Goal: Information Seeking & Learning: Learn about a topic

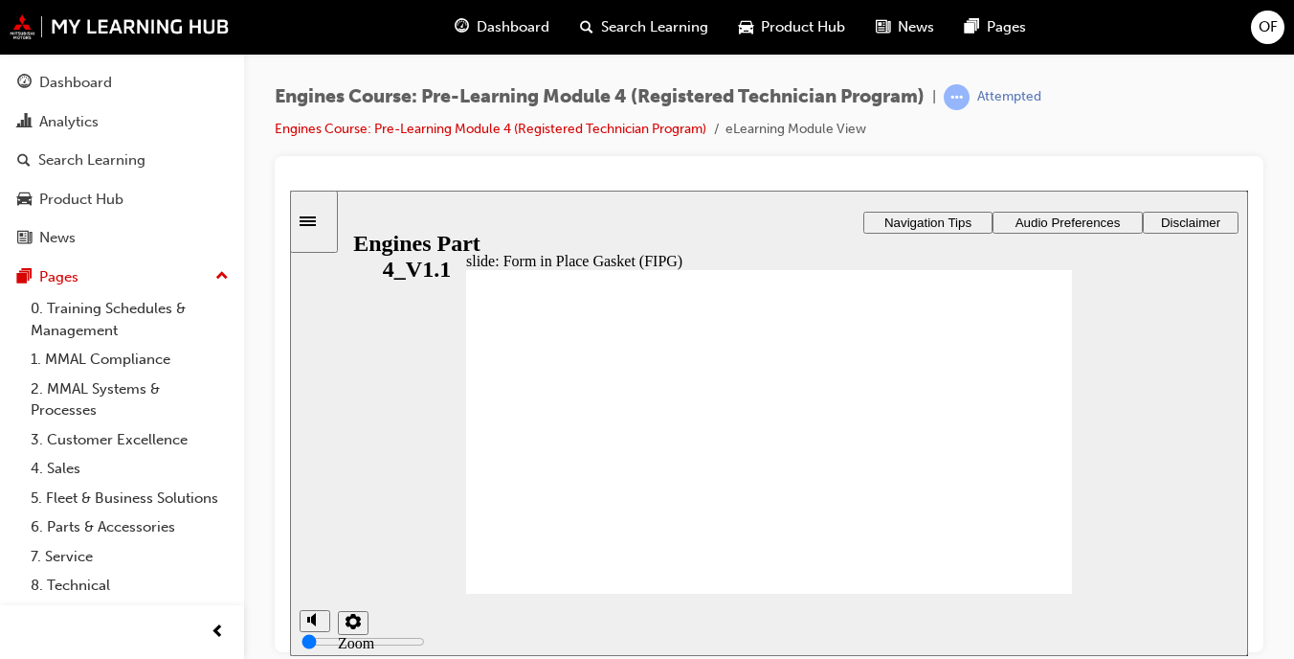
radio input "true"
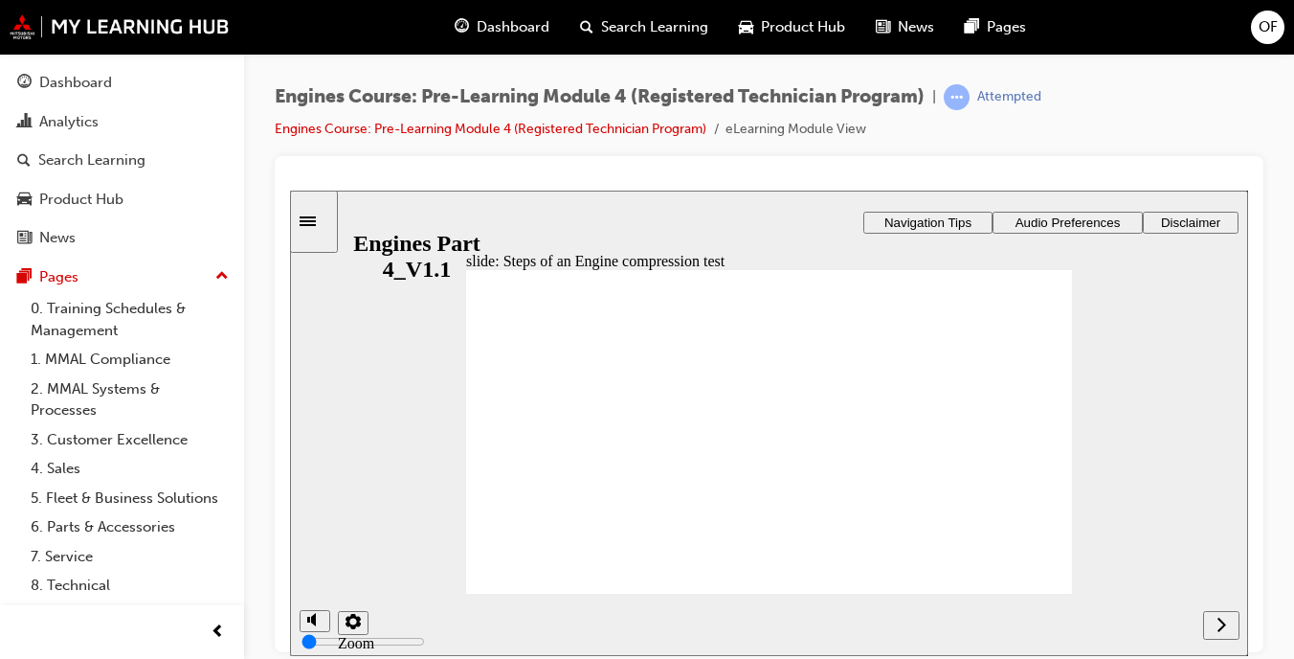
drag, startPoint x: 1046, startPoint y: 554, endPoint x: 1022, endPoint y: 577, distance: 33.2
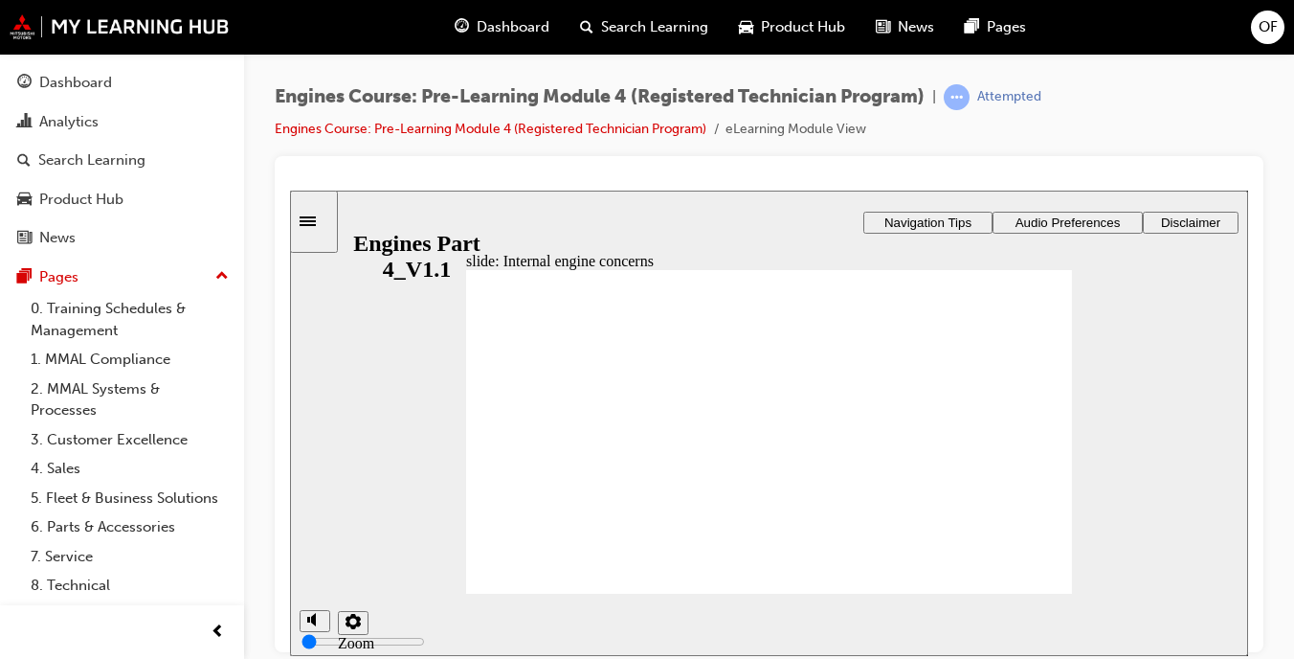
radio input "true"
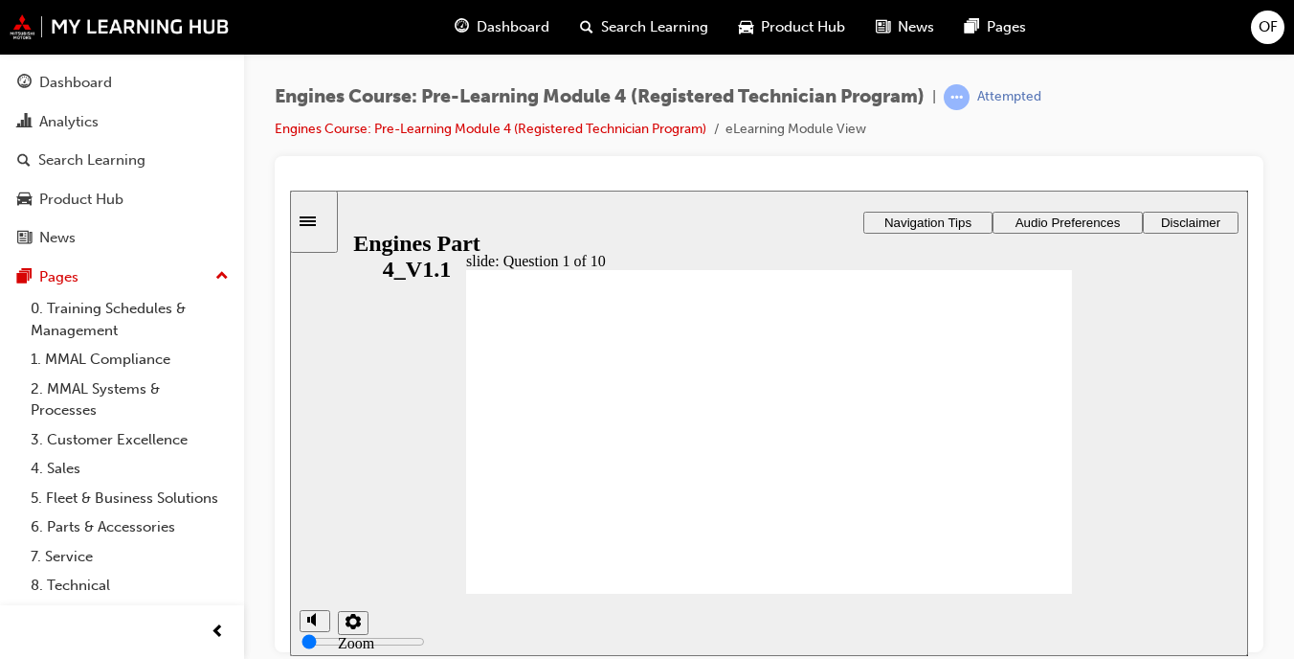
radio input "true"
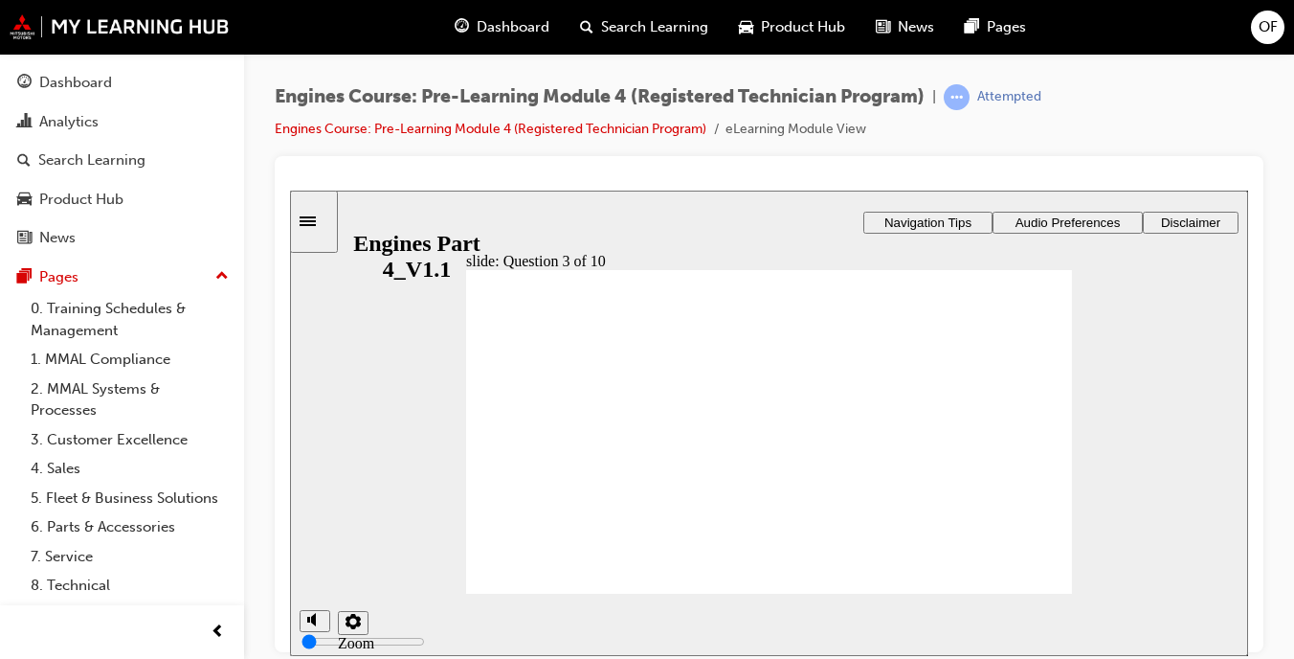
radio input "true"
drag, startPoint x: 571, startPoint y: 507, endPoint x: 591, endPoint y: 385, distance: 124.2
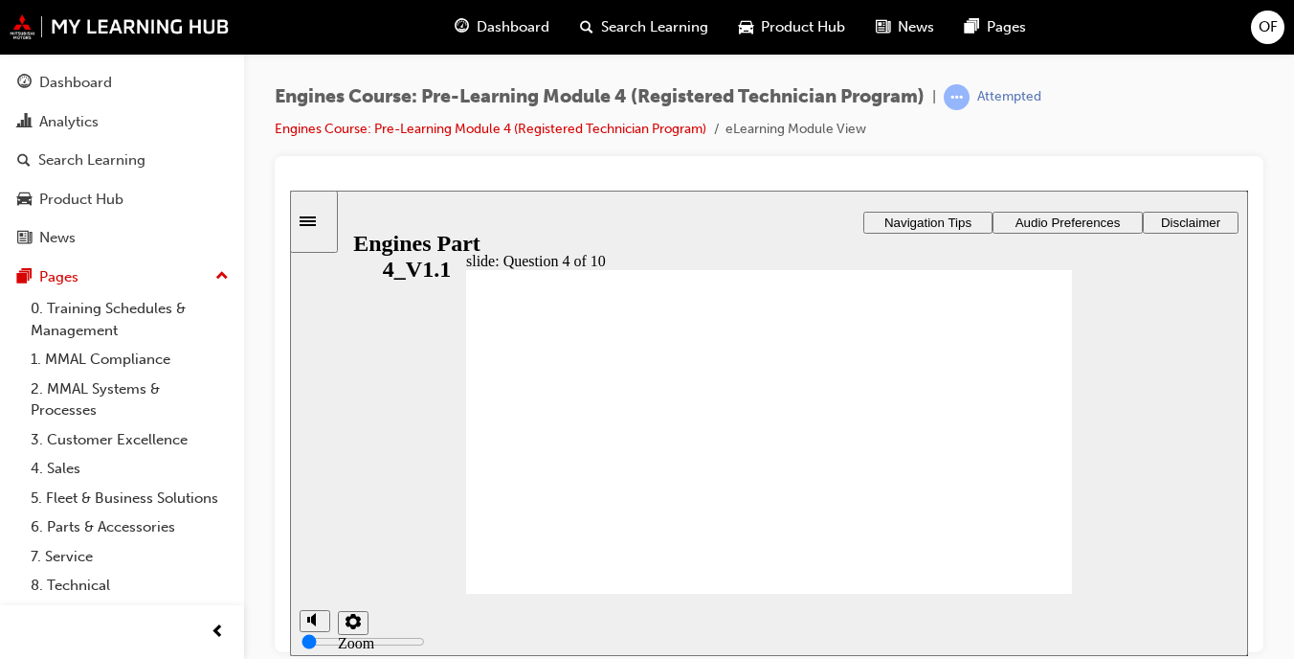
drag, startPoint x: 662, startPoint y: 493, endPoint x: 562, endPoint y: 406, distance: 133.0
drag, startPoint x: 944, startPoint y: 503, endPoint x: 969, endPoint y: 455, distance: 53.9
drag, startPoint x: 891, startPoint y: 493, endPoint x: 1010, endPoint y: 415, distance: 141.8
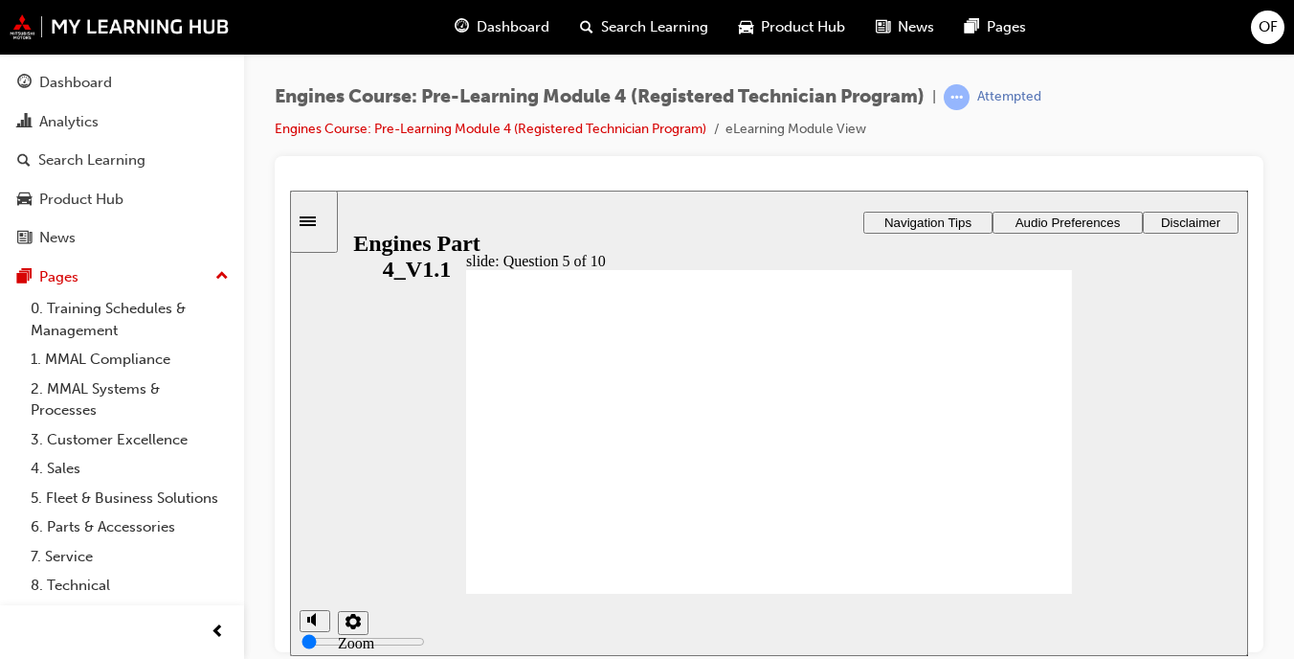
radio input "true"
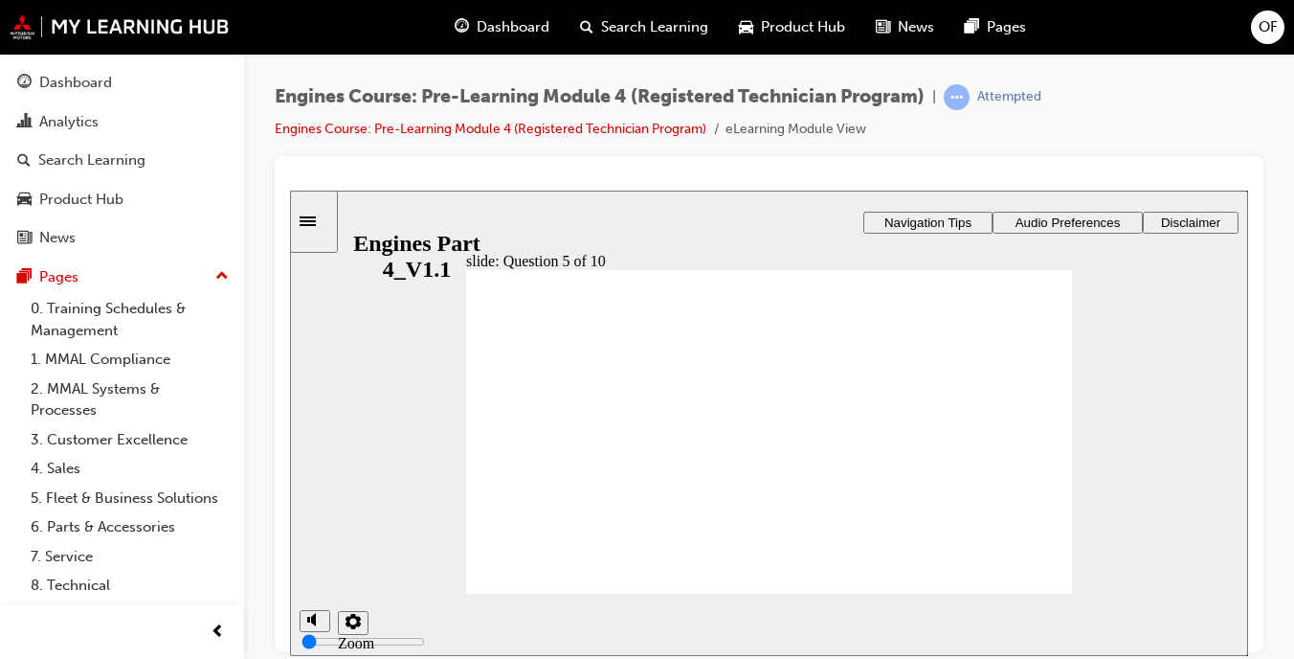
radio input "true"
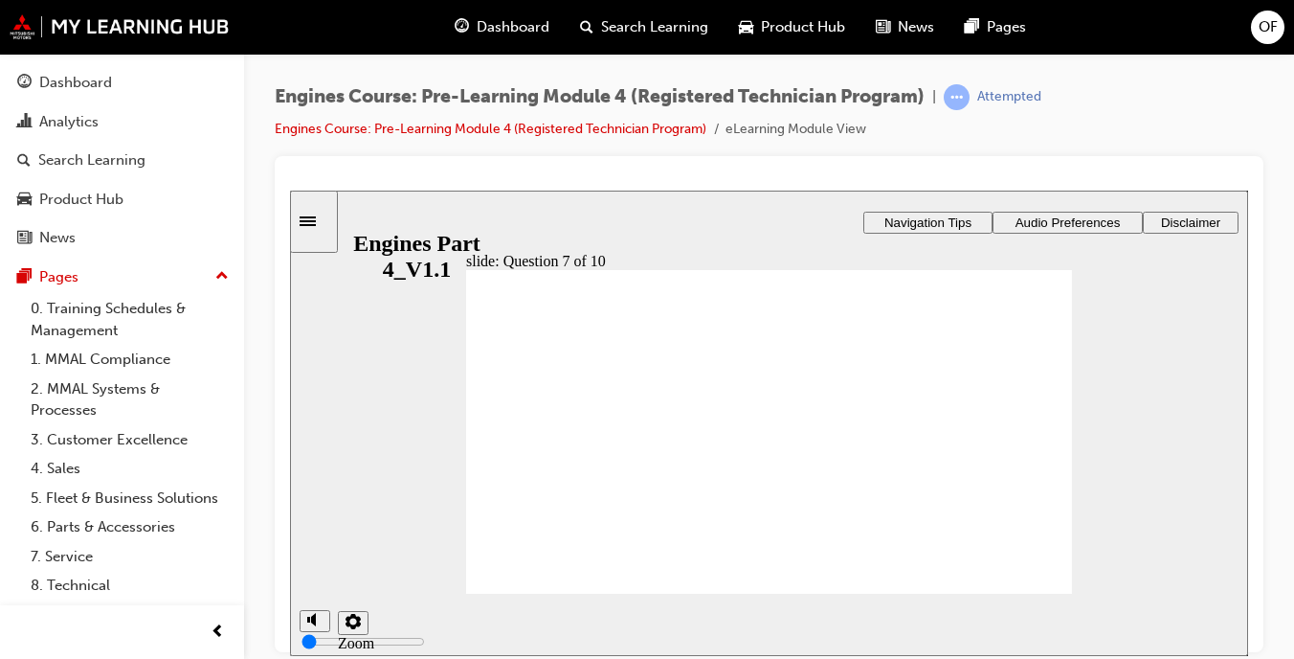
radio input "true"
drag, startPoint x: 768, startPoint y: 446, endPoint x: 771, endPoint y: 479, distance: 32.7
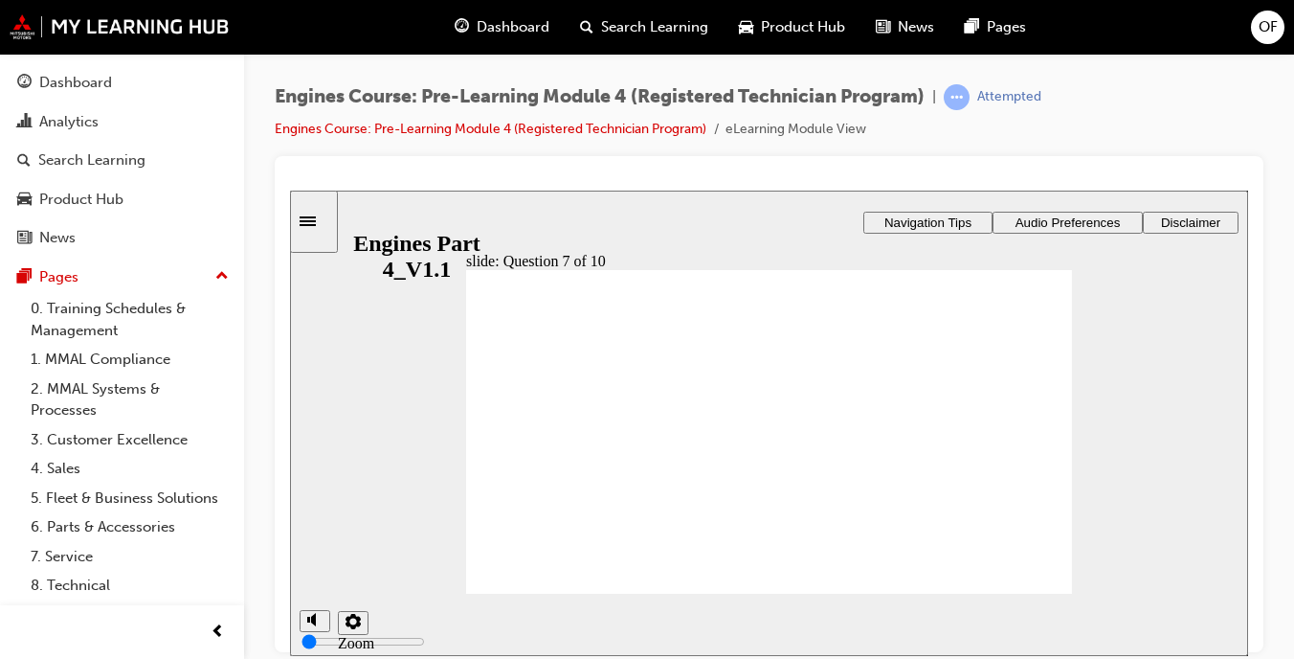
radio input "true"
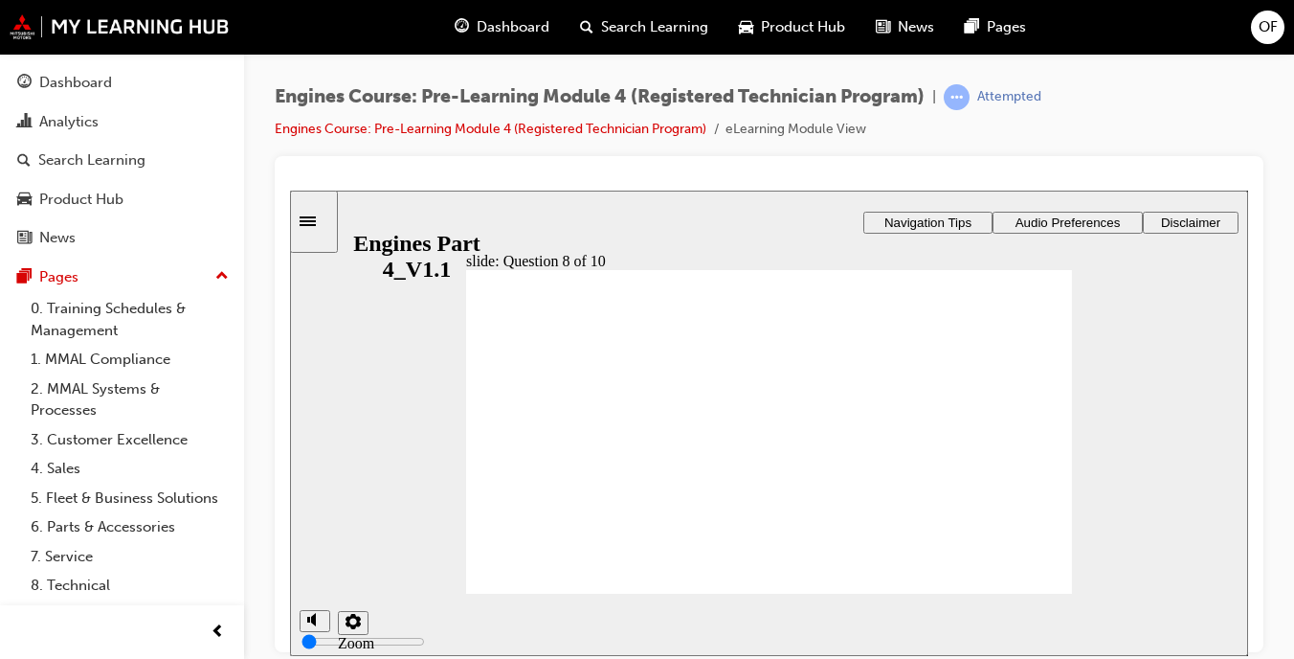
click at [780, 554] on div "Rectangle 1 Rectangle 3 Question 8 of 10 What does an engine compression test e…" at bounding box center [769, 439] width 606 height 341
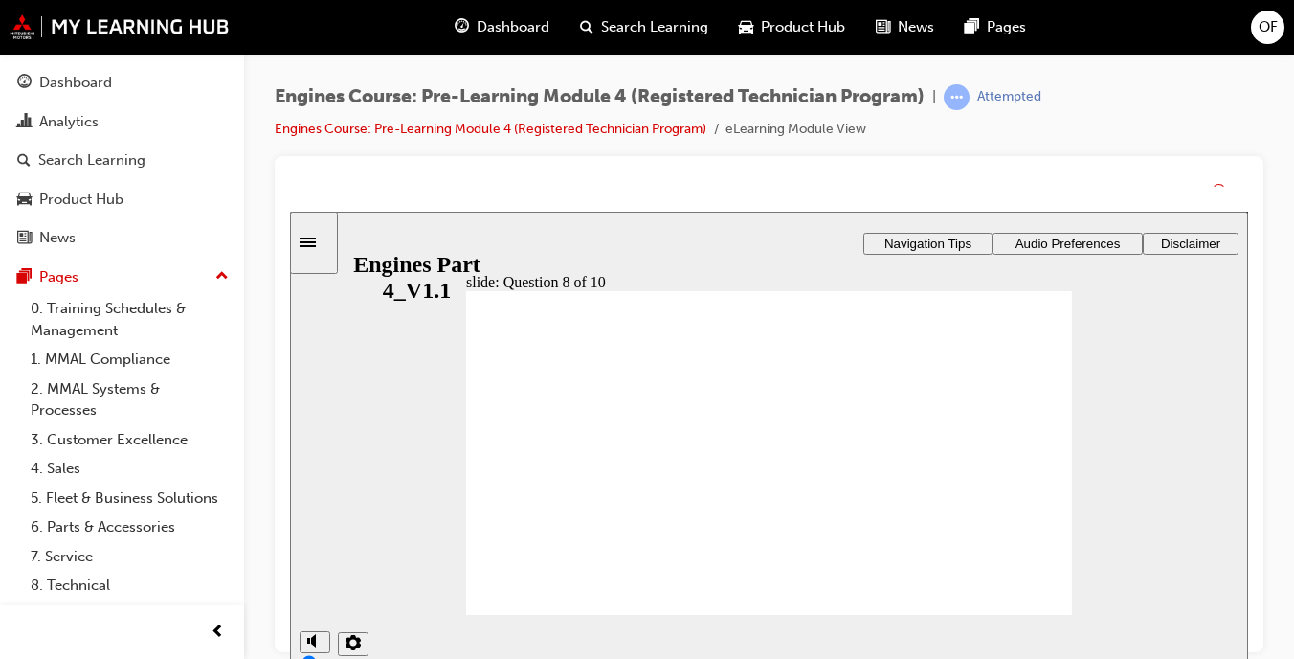
drag, startPoint x: 790, startPoint y: 509, endPoint x: 789, endPoint y: 487, distance: 22.0
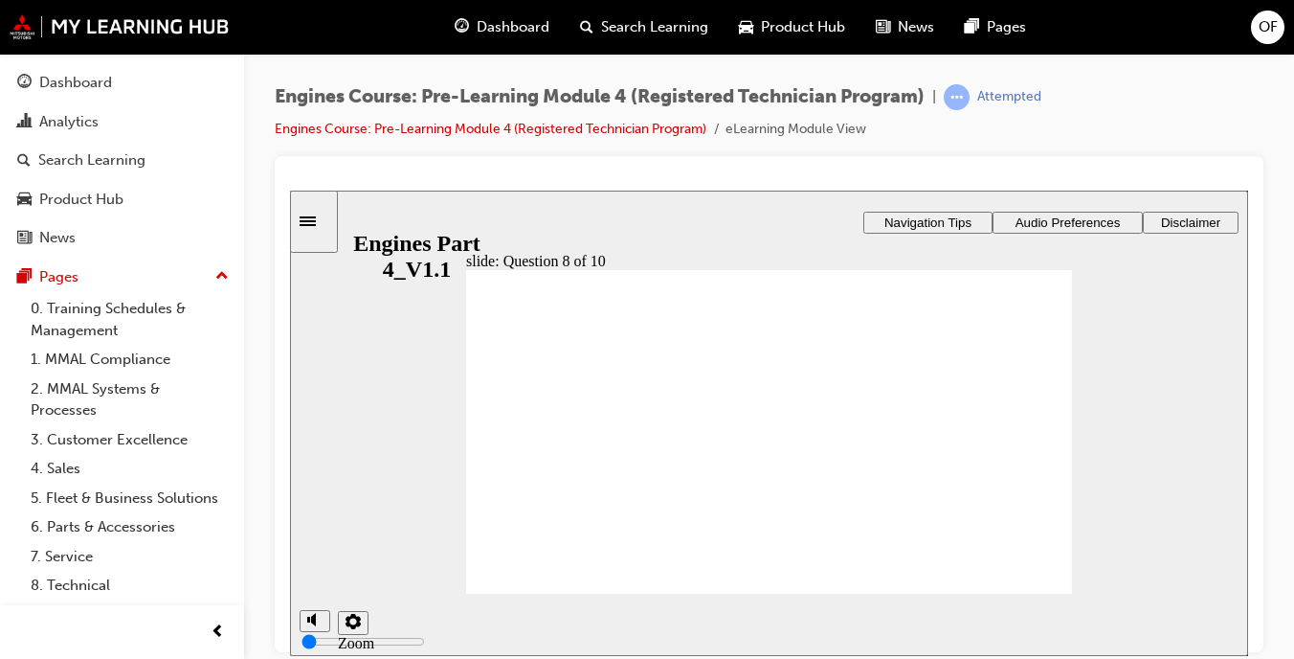
radio input "false"
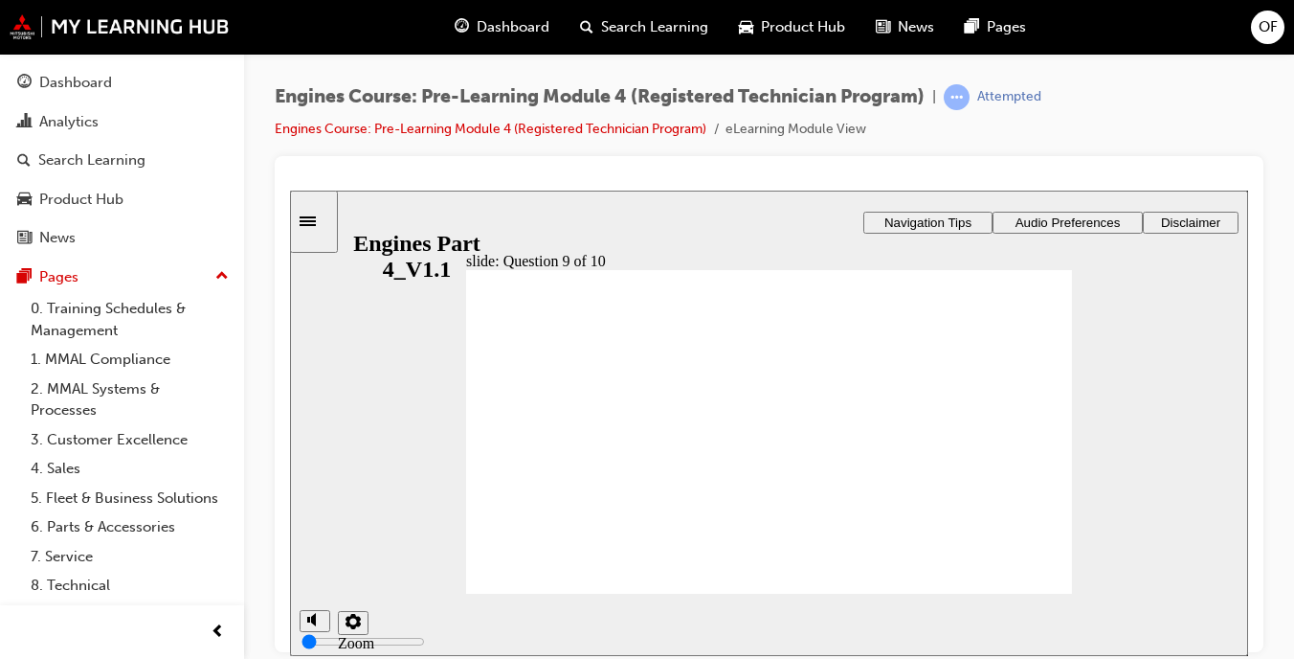
radio input "true"
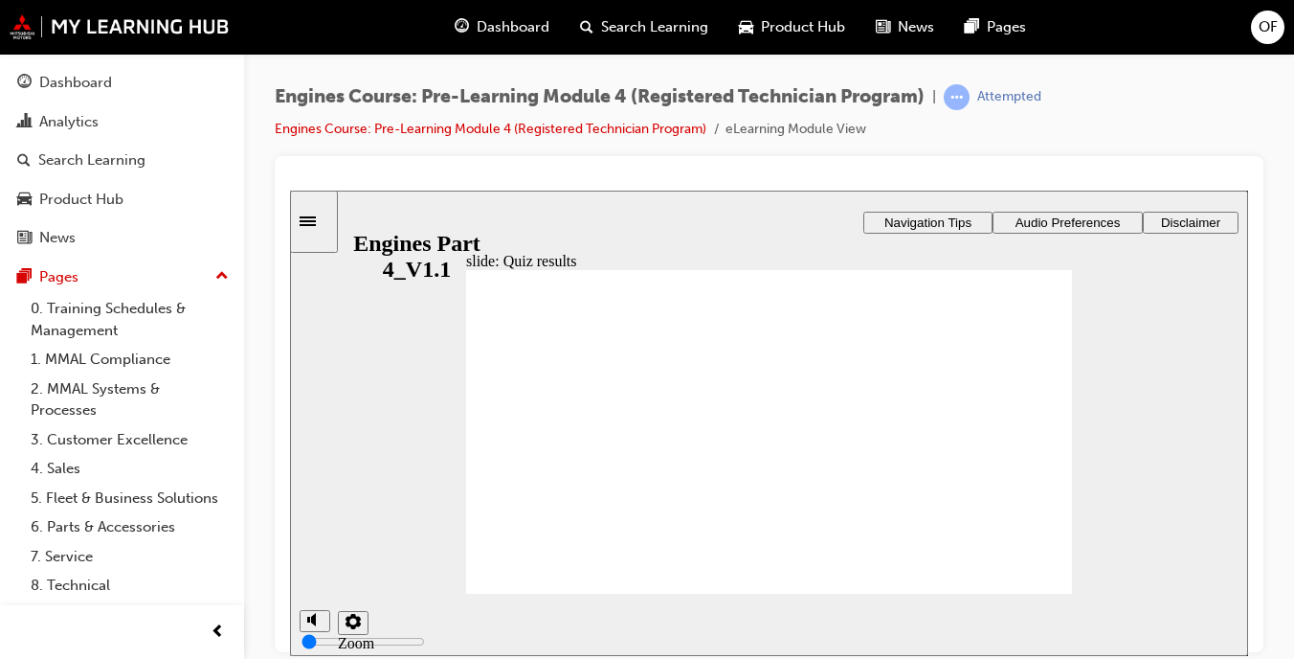
radio input "true"
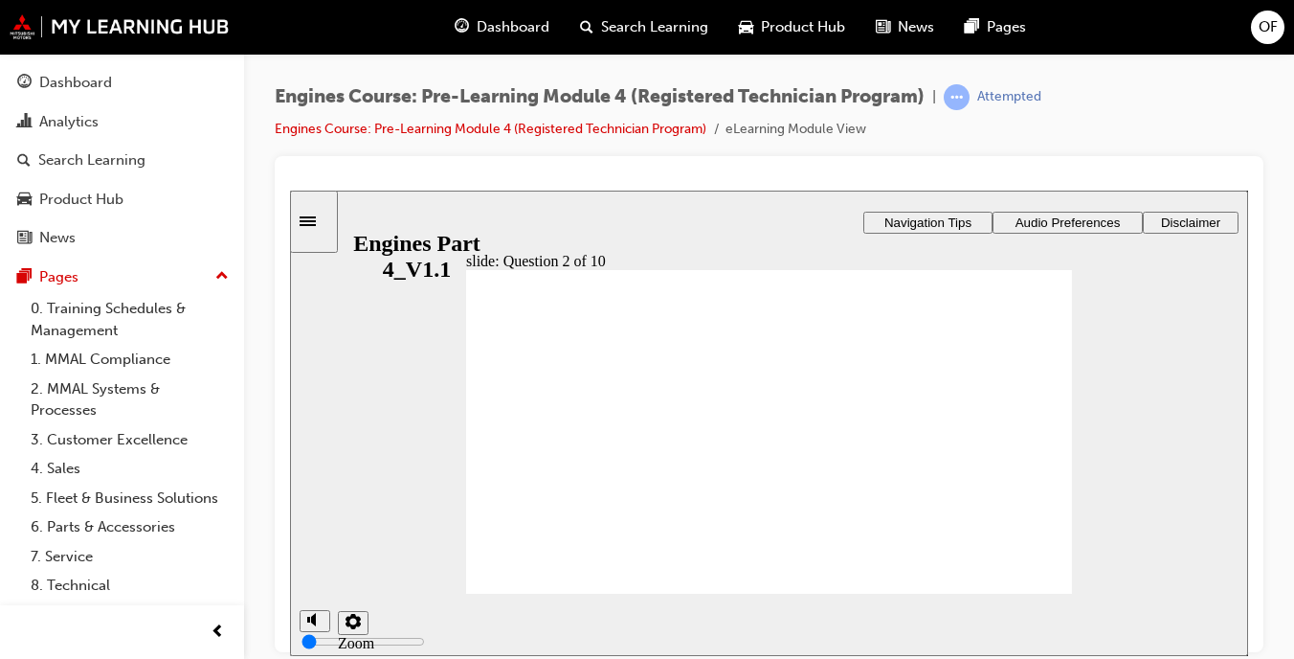
radio input "true"
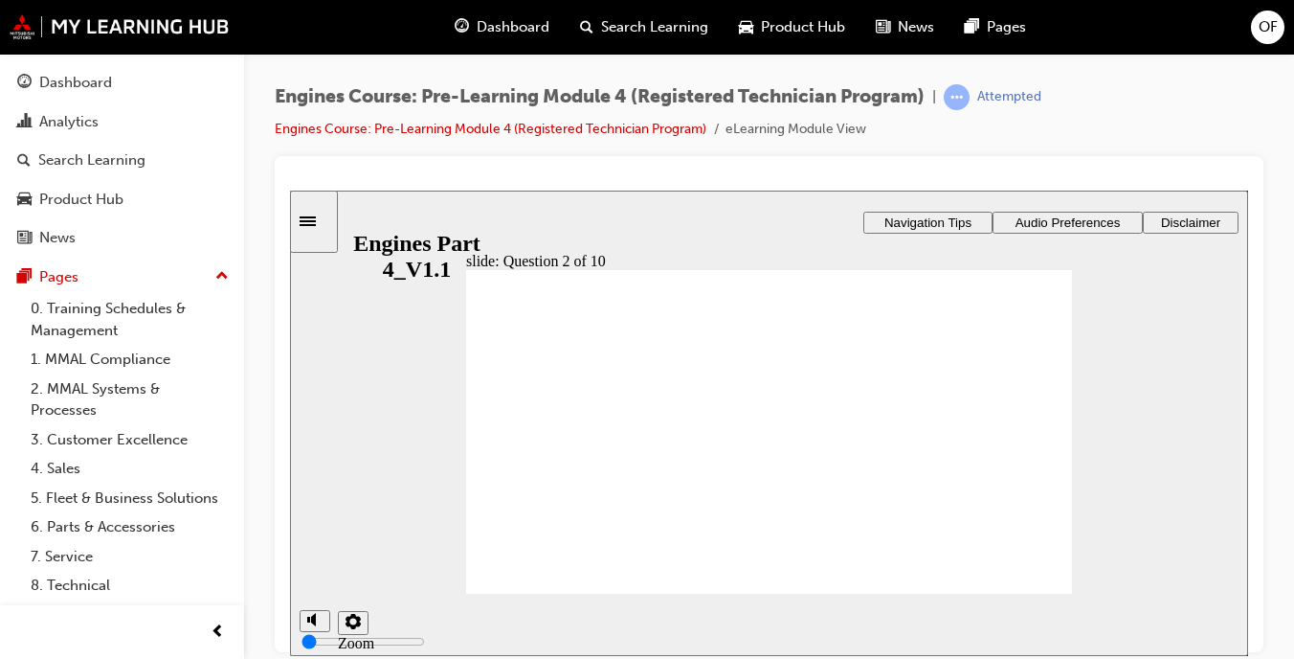
radio input "true"
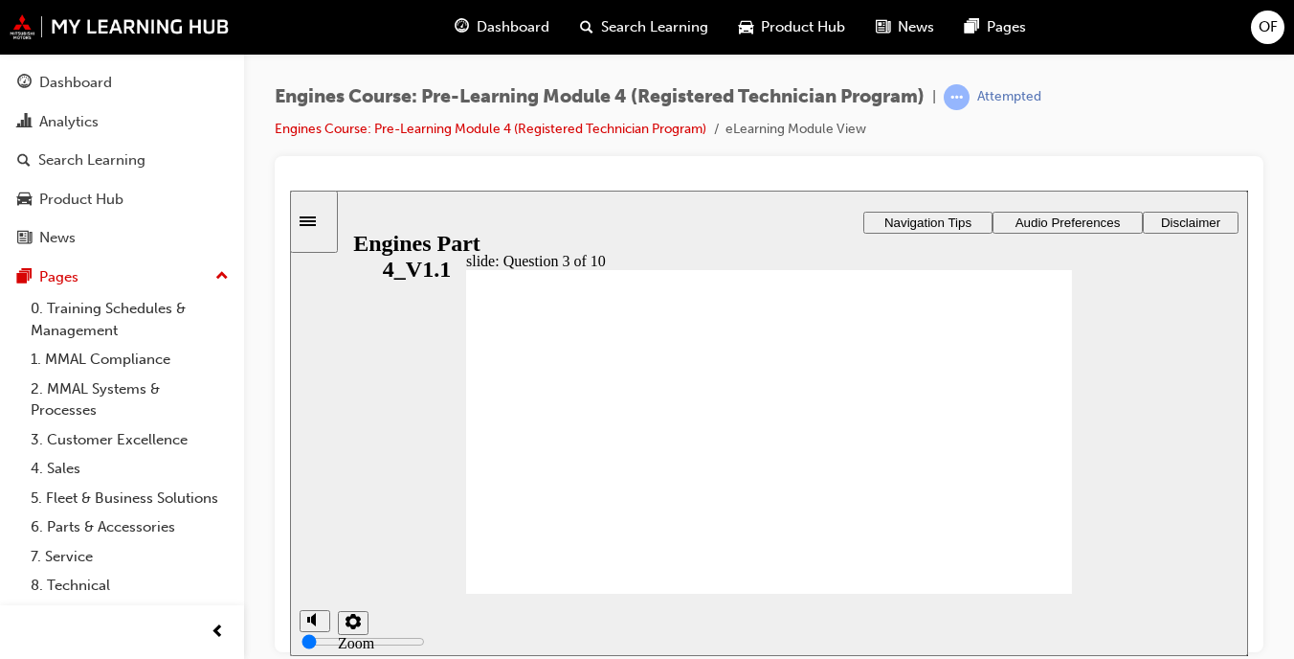
drag, startPoint x: 577, startPoint y: 486, endPoint x: 570, endPoint y: 370, distance: 116.1
drag, startPoint x: 690, startPoint y: 504, endPoint x: 574, endPoint y: 416, distance: 145.5
drag, startPoint x: 818, startPoint y: 491, endPoint x: 970, endPoint y: 410, distance: 172.6
drag, startPoint x: 976, startPoint y: 498, endPoint x: 988, endPoint y: 441, distance: 57.6
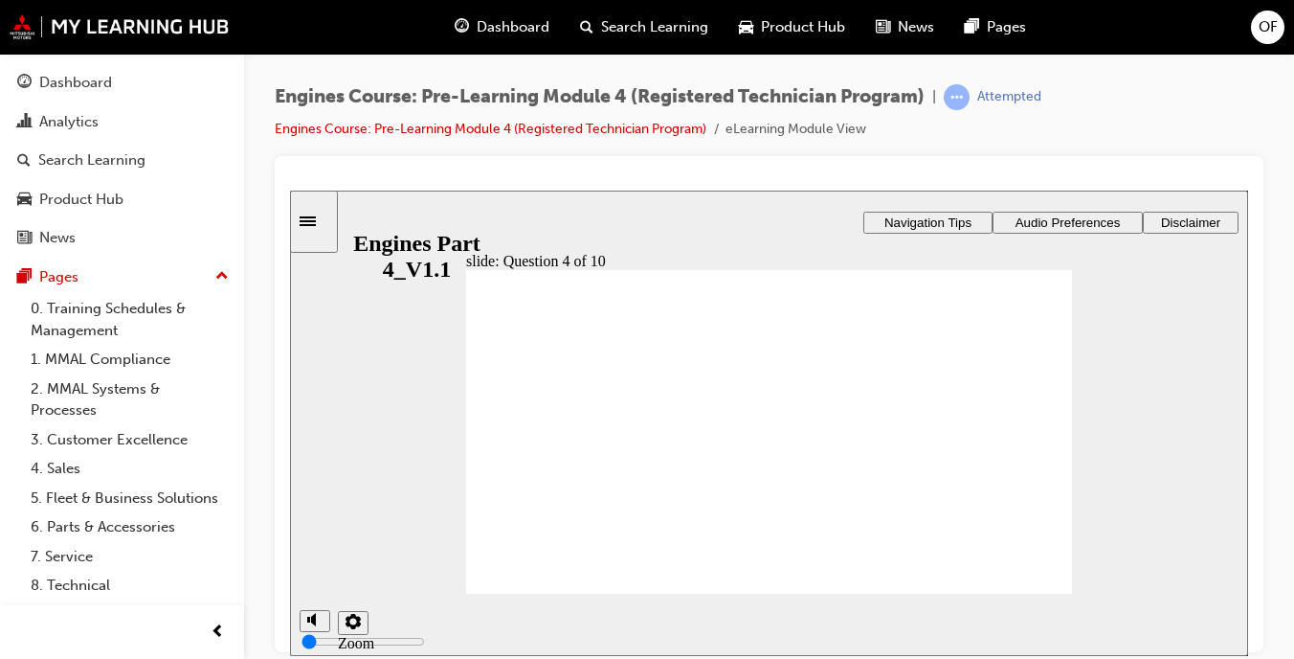
radio input "true"
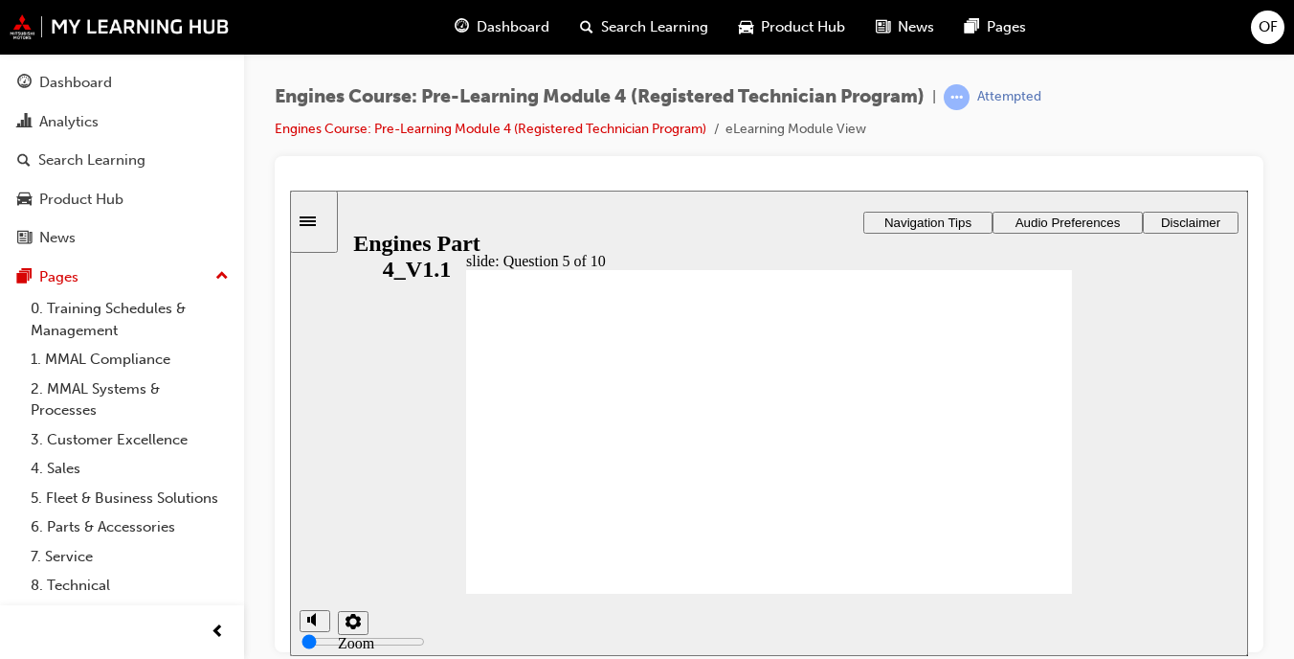
radio input "true"
click at [749, 552] on div "Rectangle 1 Rectangle 3 Question 6 of 10 Is the following statement true or fal…" at bounding box center [769, 439] width 606 height 341
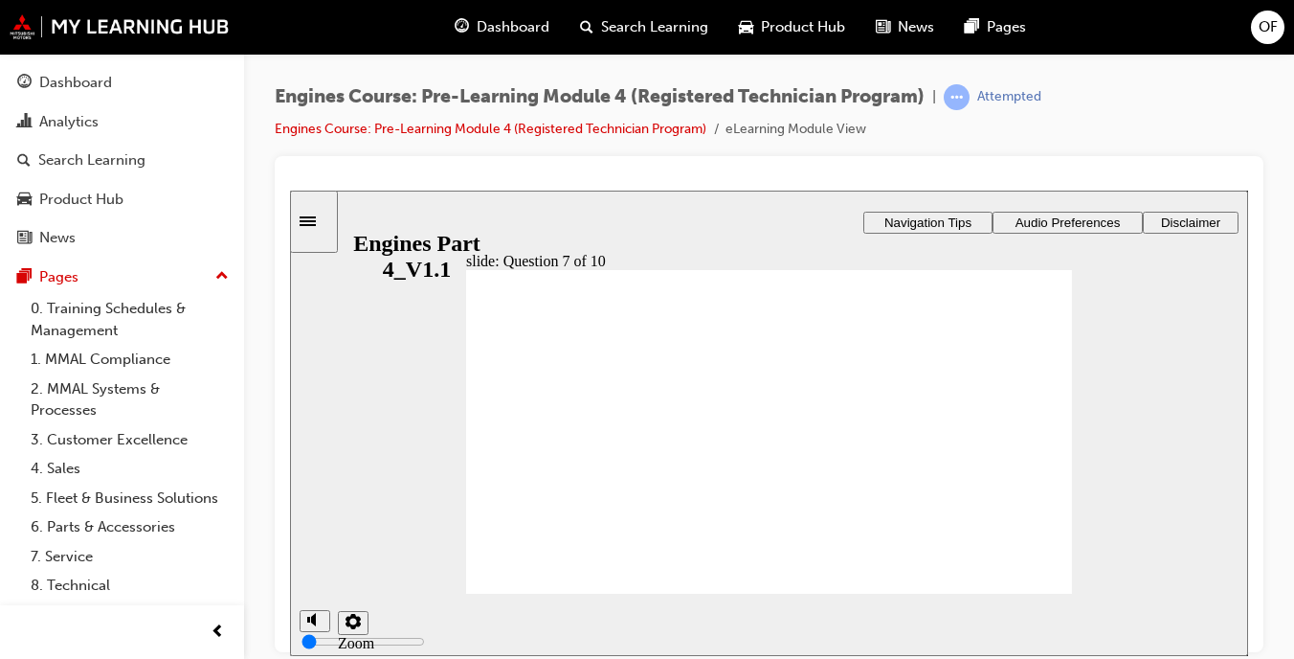
radio input "true"
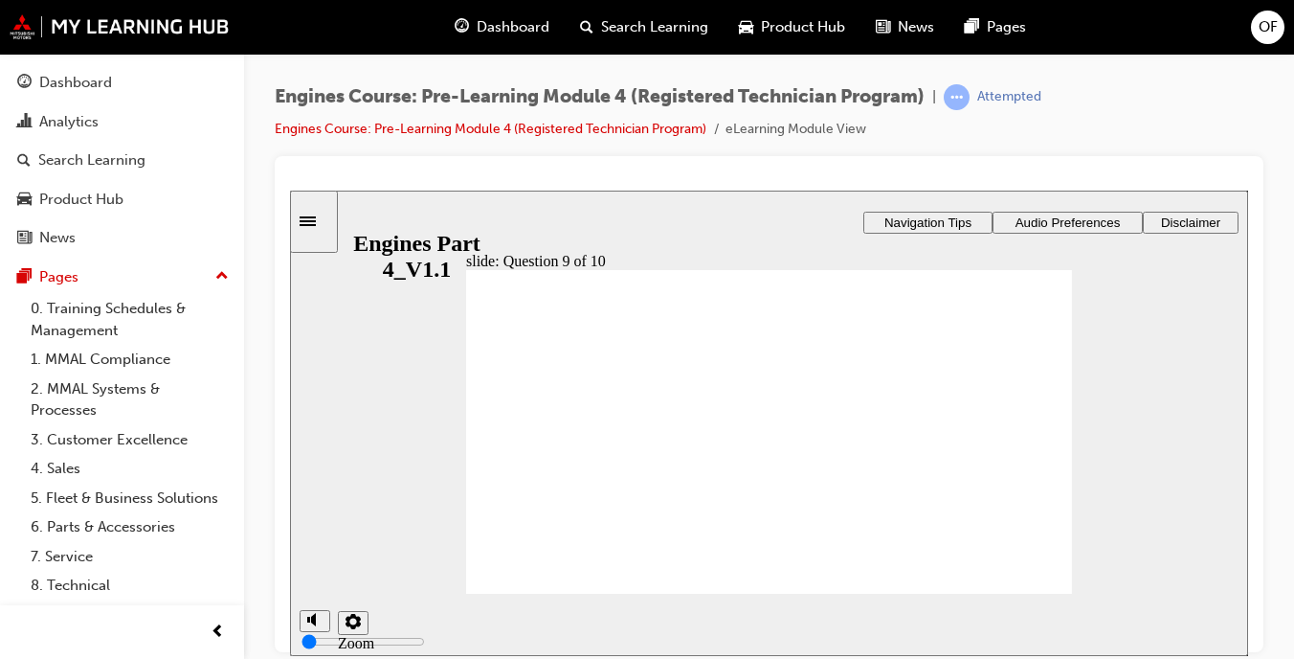
radio input "true"
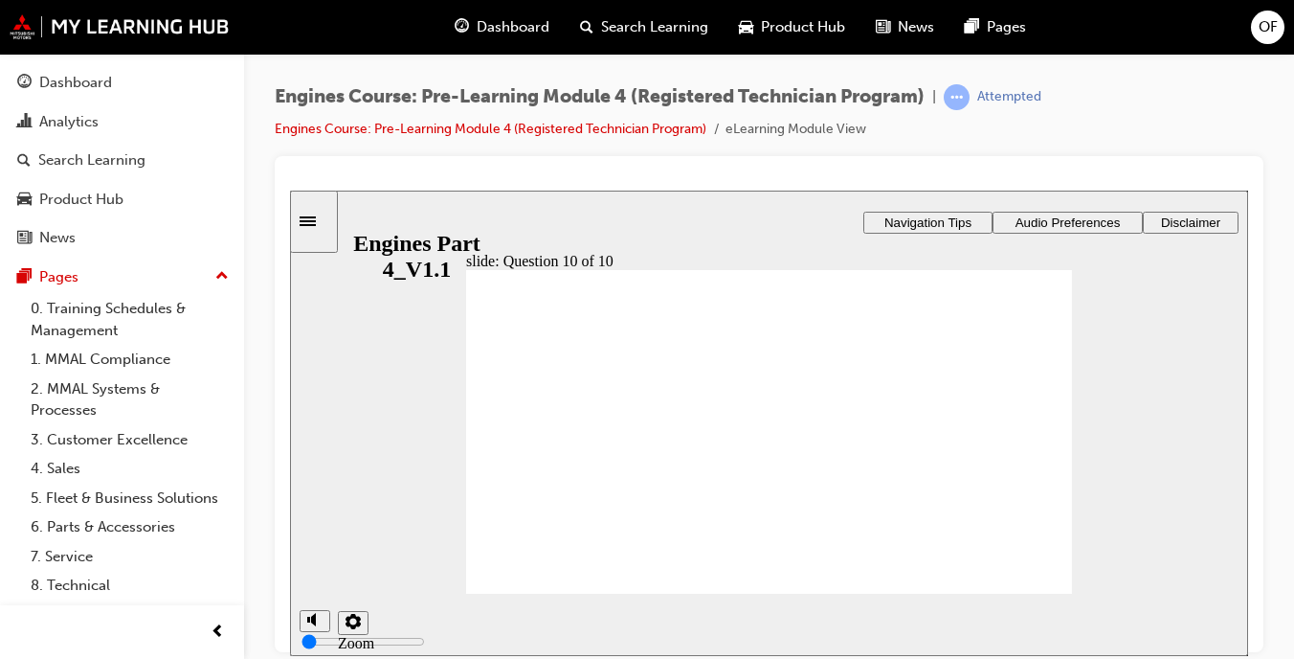
radio input "true"
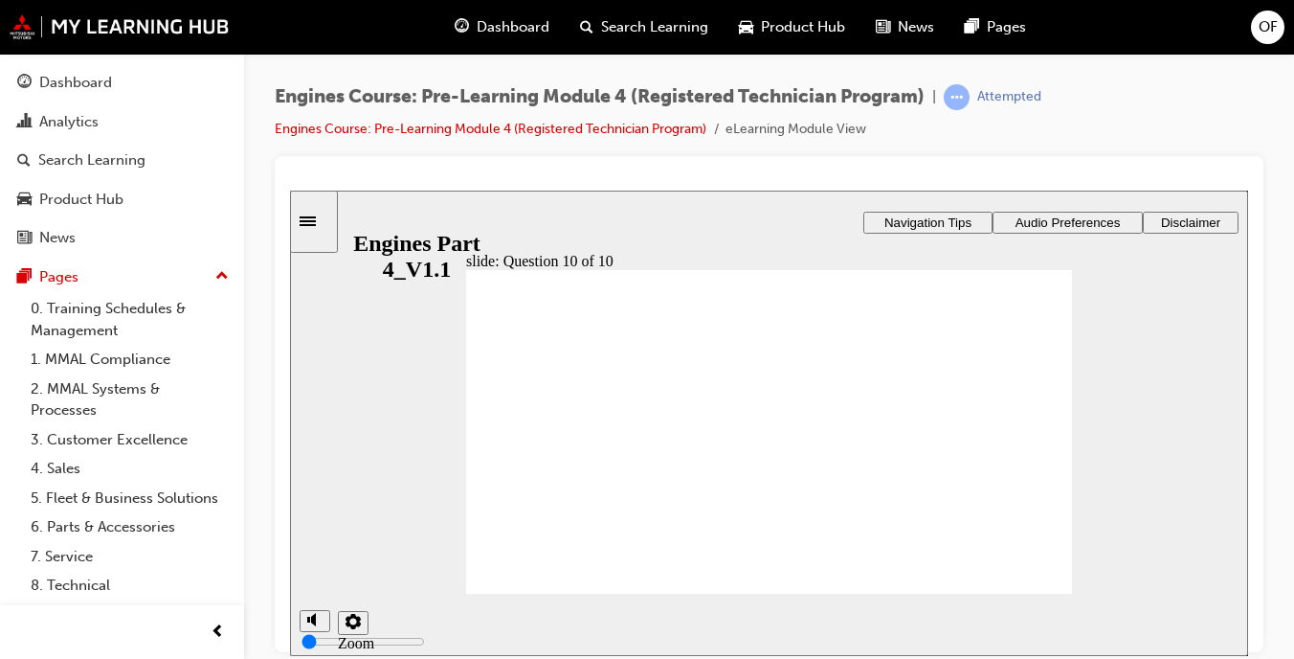
click at [418, 131] on link "Engines Course: Pre-Learning Module 4 (Registered Technician Program)" at bounding box center [491, 129] width 432 height 16
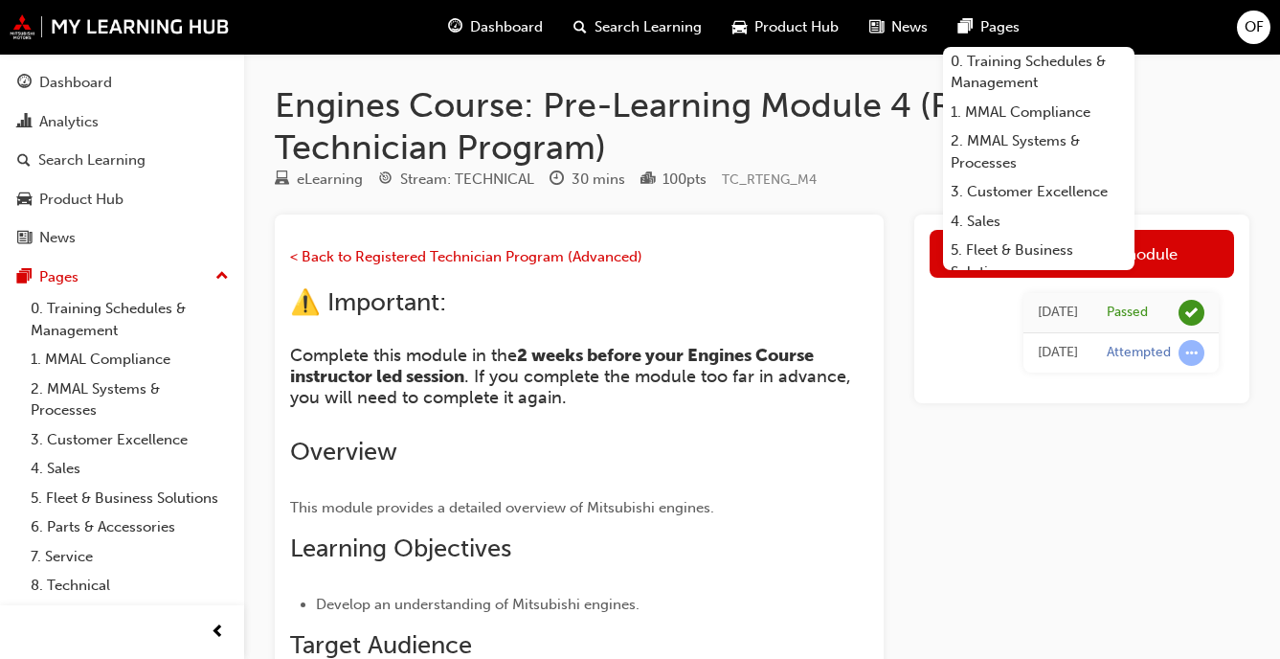
click at [799, 298] on h2 "⚠️ Important:" at bounding box center [579, 302] width 578 height 31
click at [970, 549] on div "Launch eLearning module [DATE] Passed [DATE] Attempted" at bounding box center [1081, 593] width 335 height 758
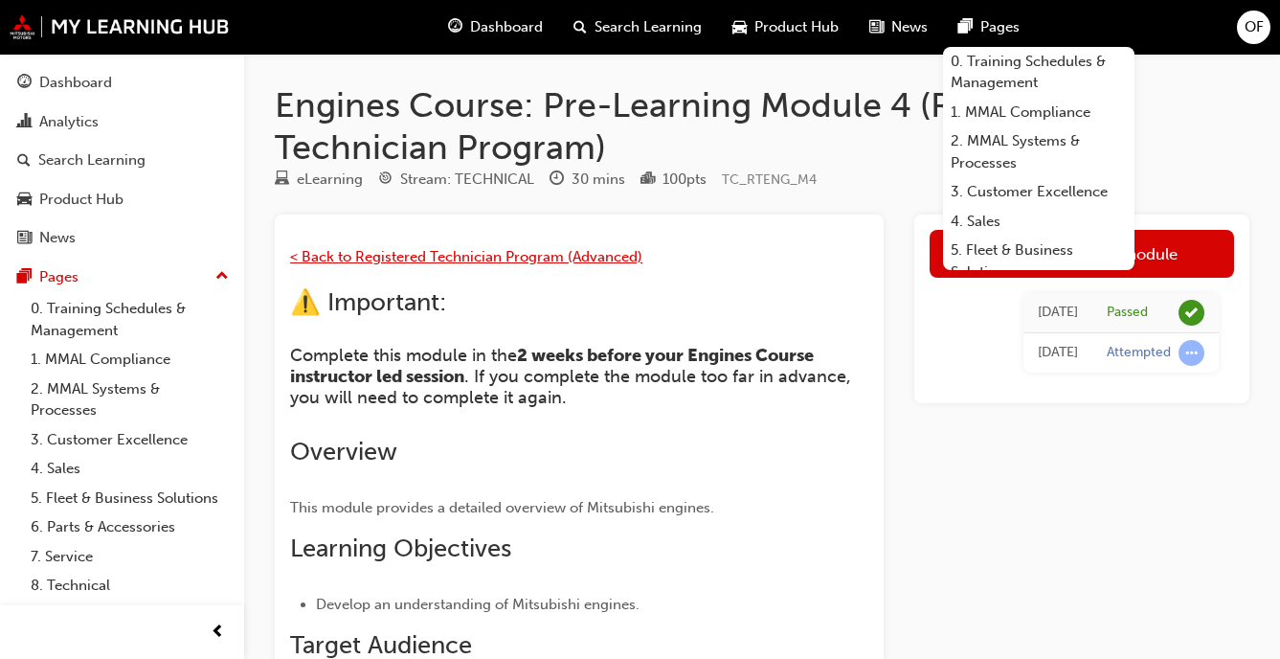
click at [446, 258] on span "< Back to Registered Technician Program (Advanced)" at bounding box center [466, 256] width 352 height 17
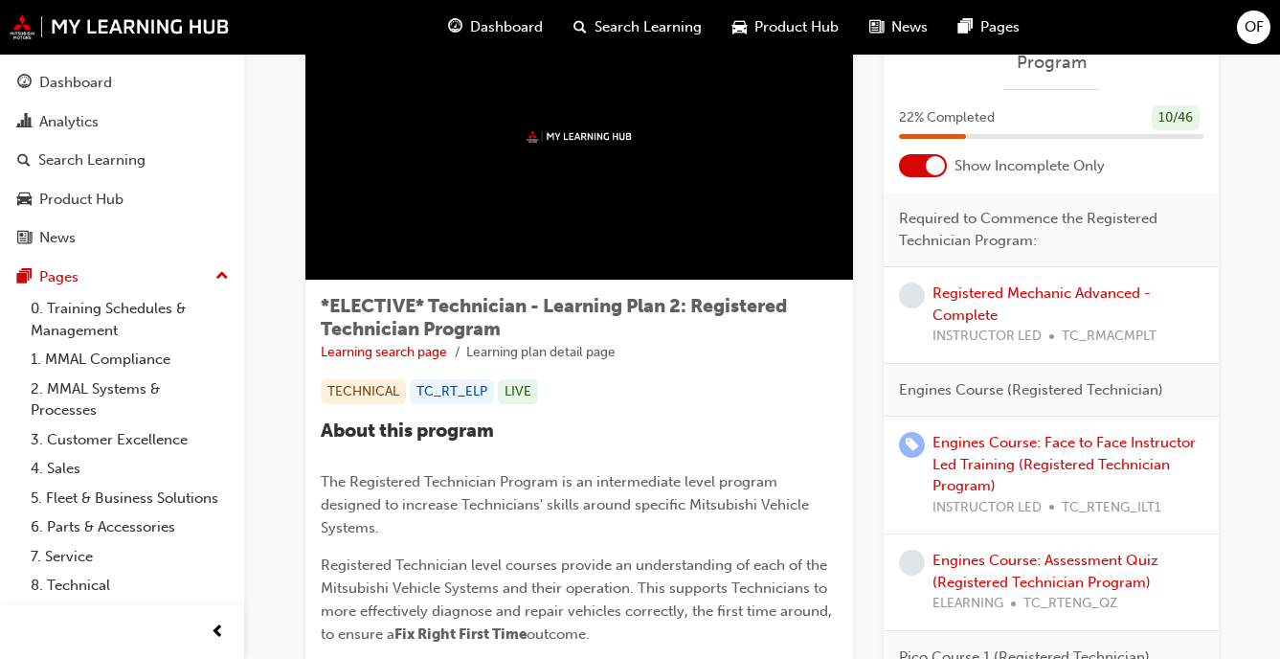
scroll to position [111, 0]
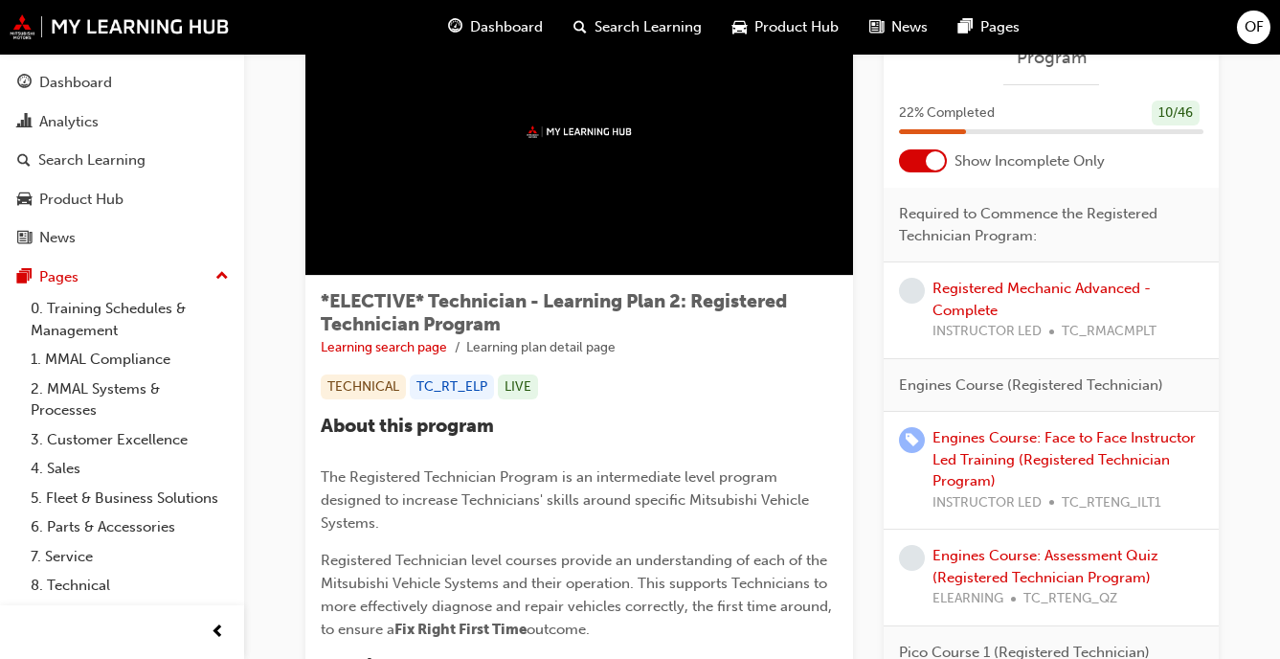
click at [1248, 34] on span "OF" at bounding box center [1253, 27] width 19 height 22
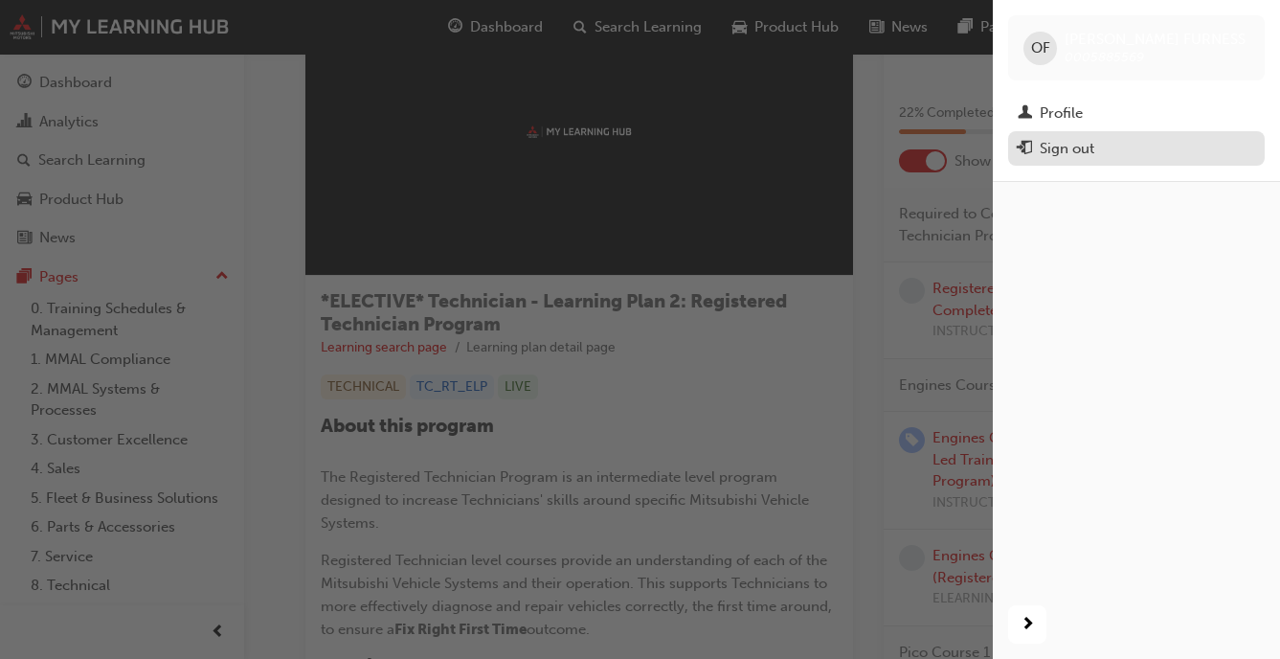
click at [1105, 139] on div "Sign out" at bounding box center [1136, 149] width 237 height 24
